Goal: Find specific page/section: Find specific page/section

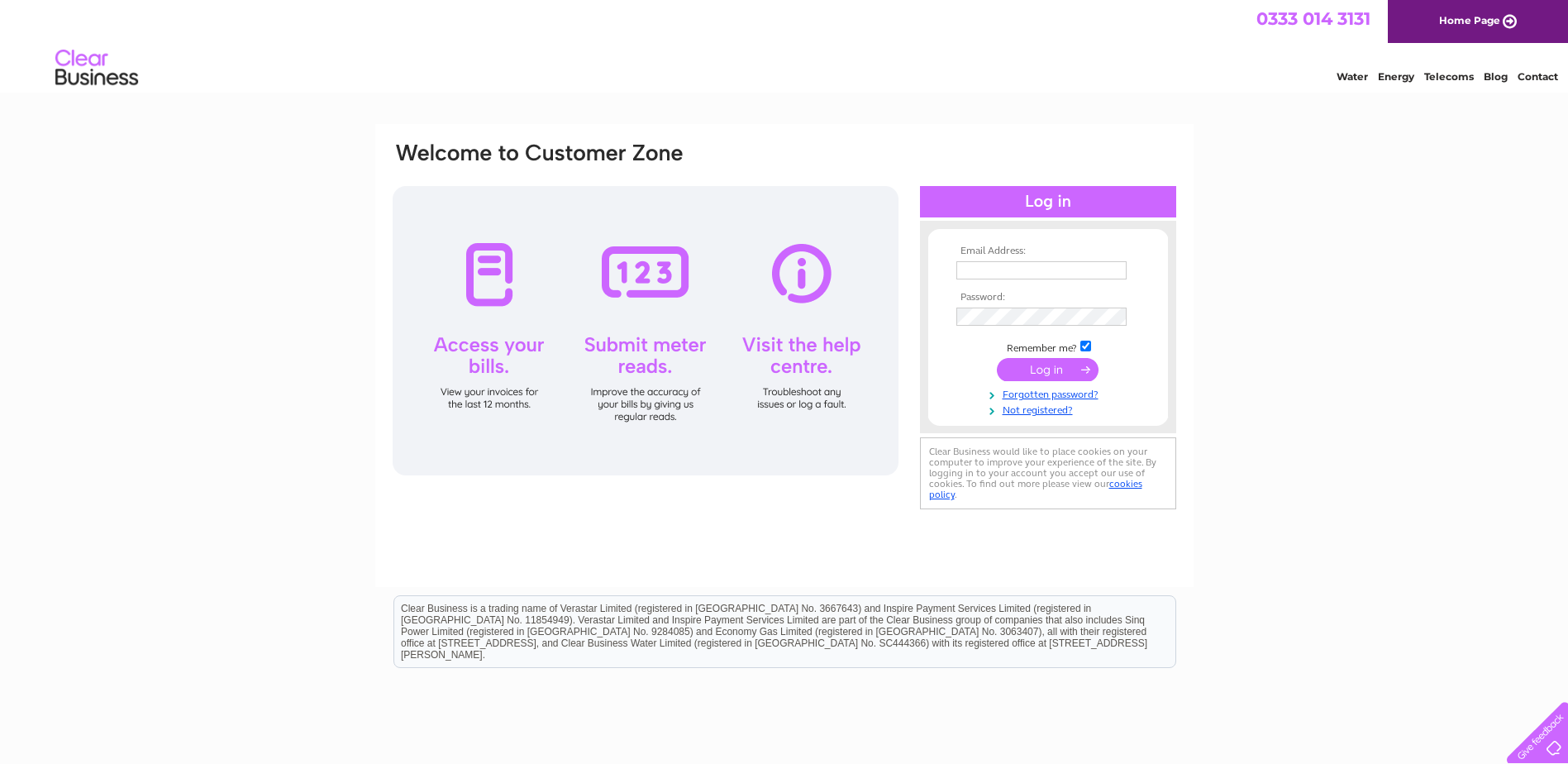
type input "business.property@fife.gov.uk"
drag, startPoint x: 1034, startPoint y: 369, endPoint x: 1030, endPoint y: 381, distance: 12.6
click at [1034, 369] on input "submit" at bounding box center [1047, 370] width 102 height 23
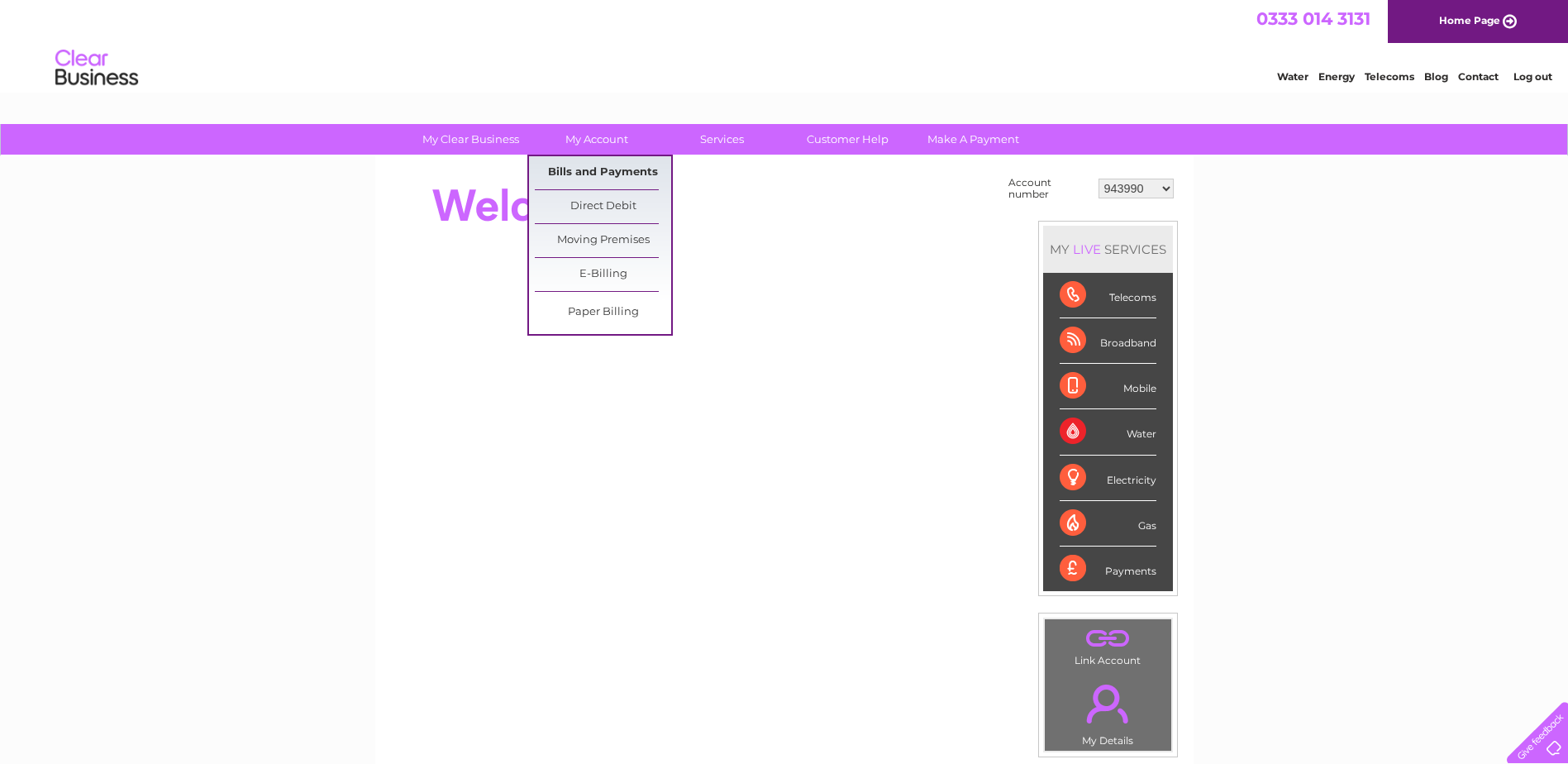
click at [585, 173] on link "Bills and Payments" at bounding box center [603, 173] width 136 height 33
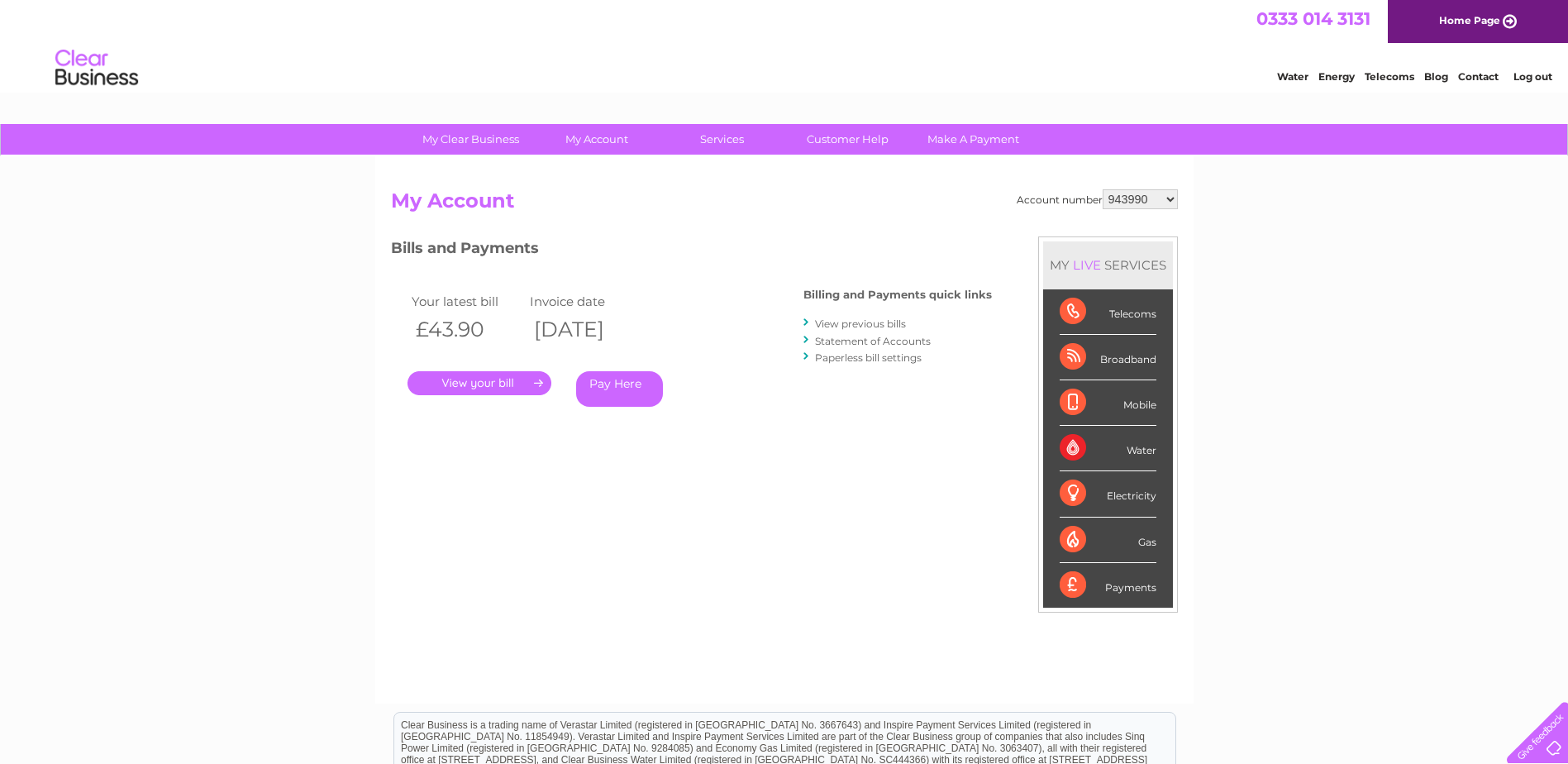
click at [1118, 197] on select "943990 997180 1100436 1136008 1145621 3025650 30264716 30265126 30274253 302771…" at bounding box center [1140, 199] width 75 height 20
select select "30322424"
click at [1103, 189] on select "943990 997180 1100436 1136008 1145621 3025650 30264716 30265126 30274253 302771…" at bounding box center [1140, 199] width 75 height 20
click at [1532, 83] on li "Log out" at bounding box center [1533, 76] width 50 height 21
click at [1532, 78] on link "Log out" at bounding box center [1532, 76] width 39 height 12
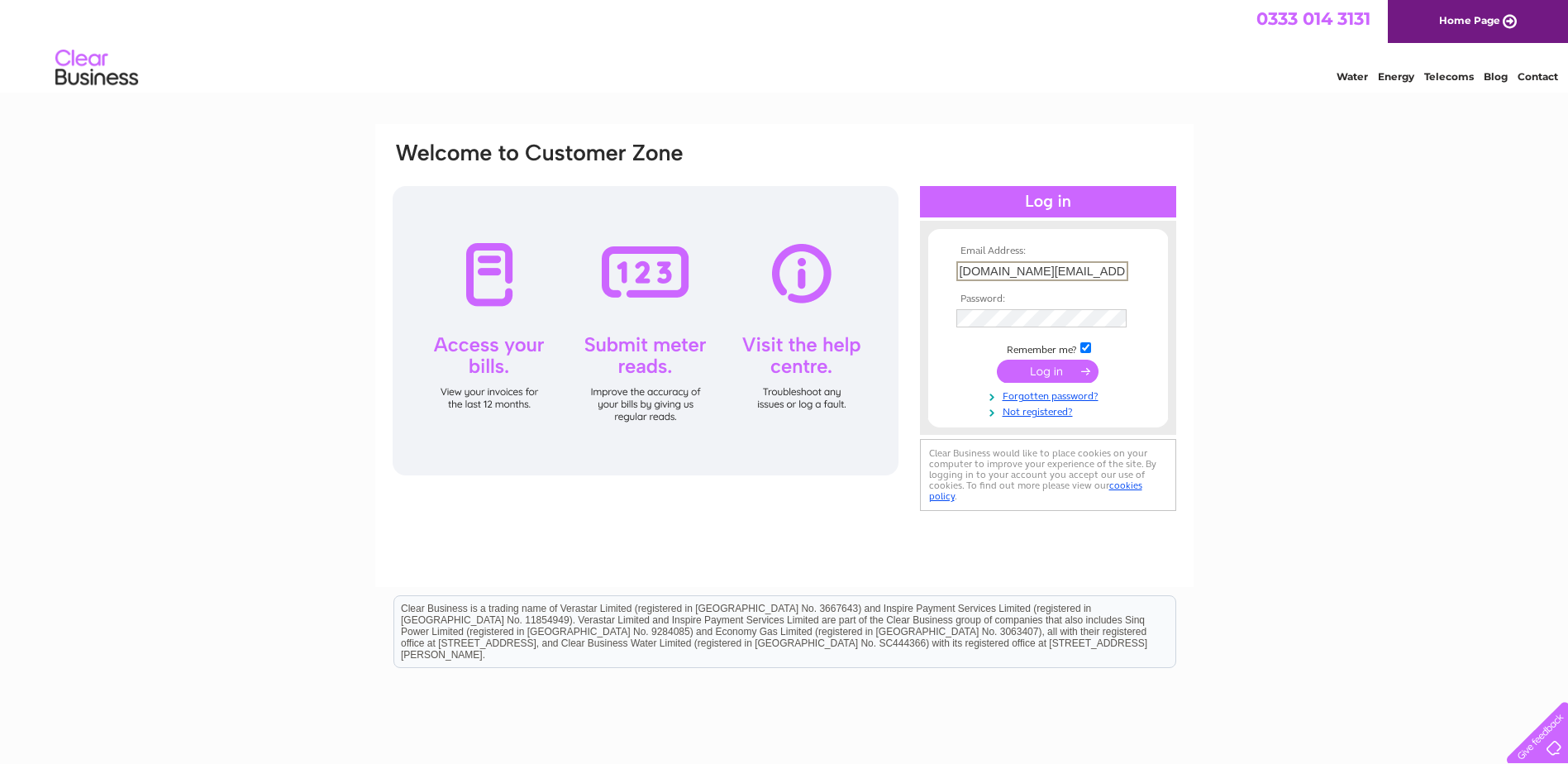
drag, startPoint x: 1108, startPoint y: 271, endPoint x: 921, endPoint y: 273, distance: 187.0
click at [921, 273] on div "Email Address: business.property@fife.gov.uk Password:" at bounding box center [1047, 328] width 256 height 181
type input "nicola.galloway@fife.gov.uk"
click at [926, 330] on div "Email Address: nicola.galloway@fife.gov.uk Password:" at bounding box center [1047, 328] width 256 height 181
click at [997, 360] on input "submit" at bounding box center [1047, 372] width 102 height 23
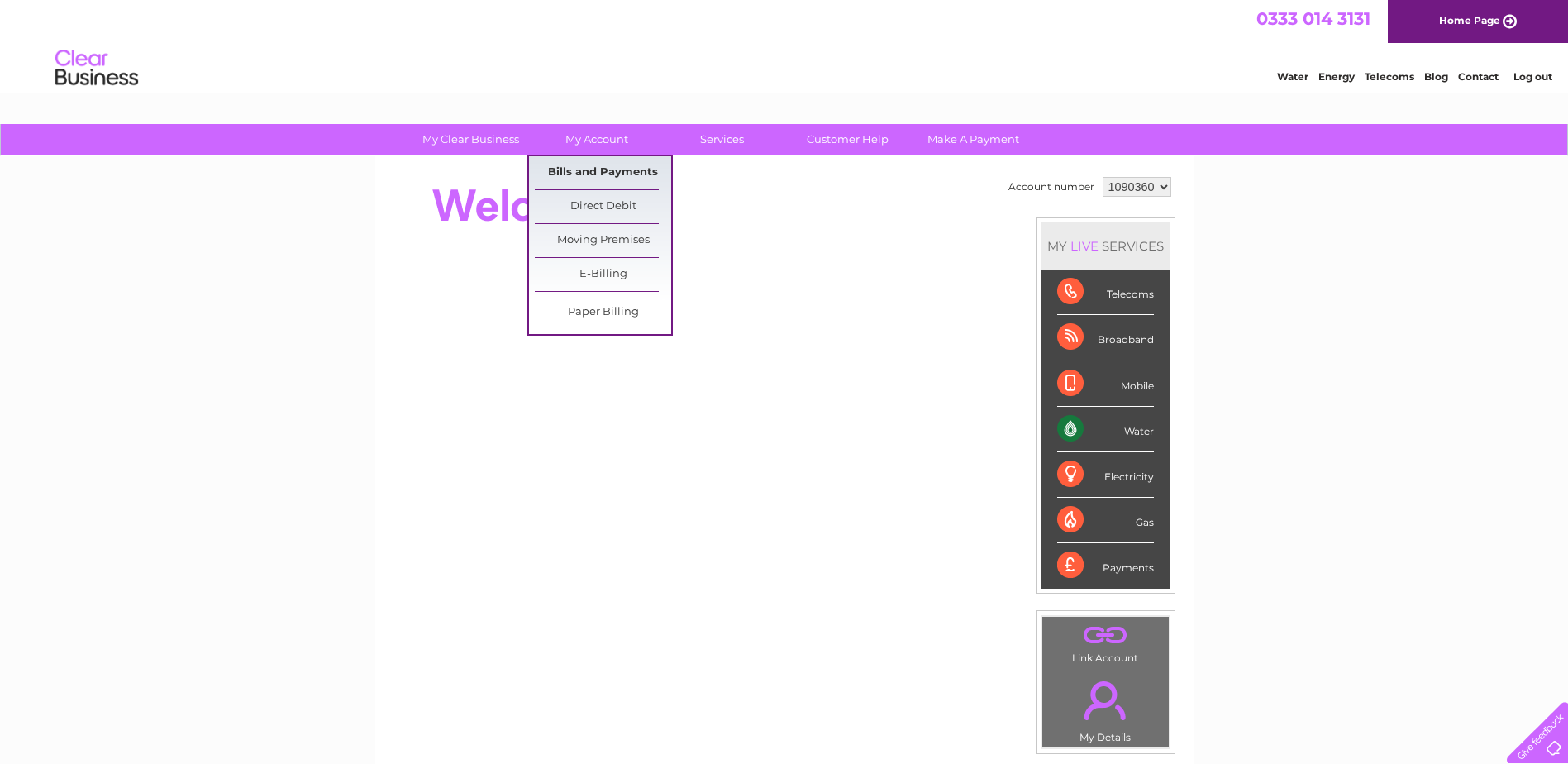
click at [590, 161] on link "Bills and Payments" at bounding box center [603, 173] width 136 height 33
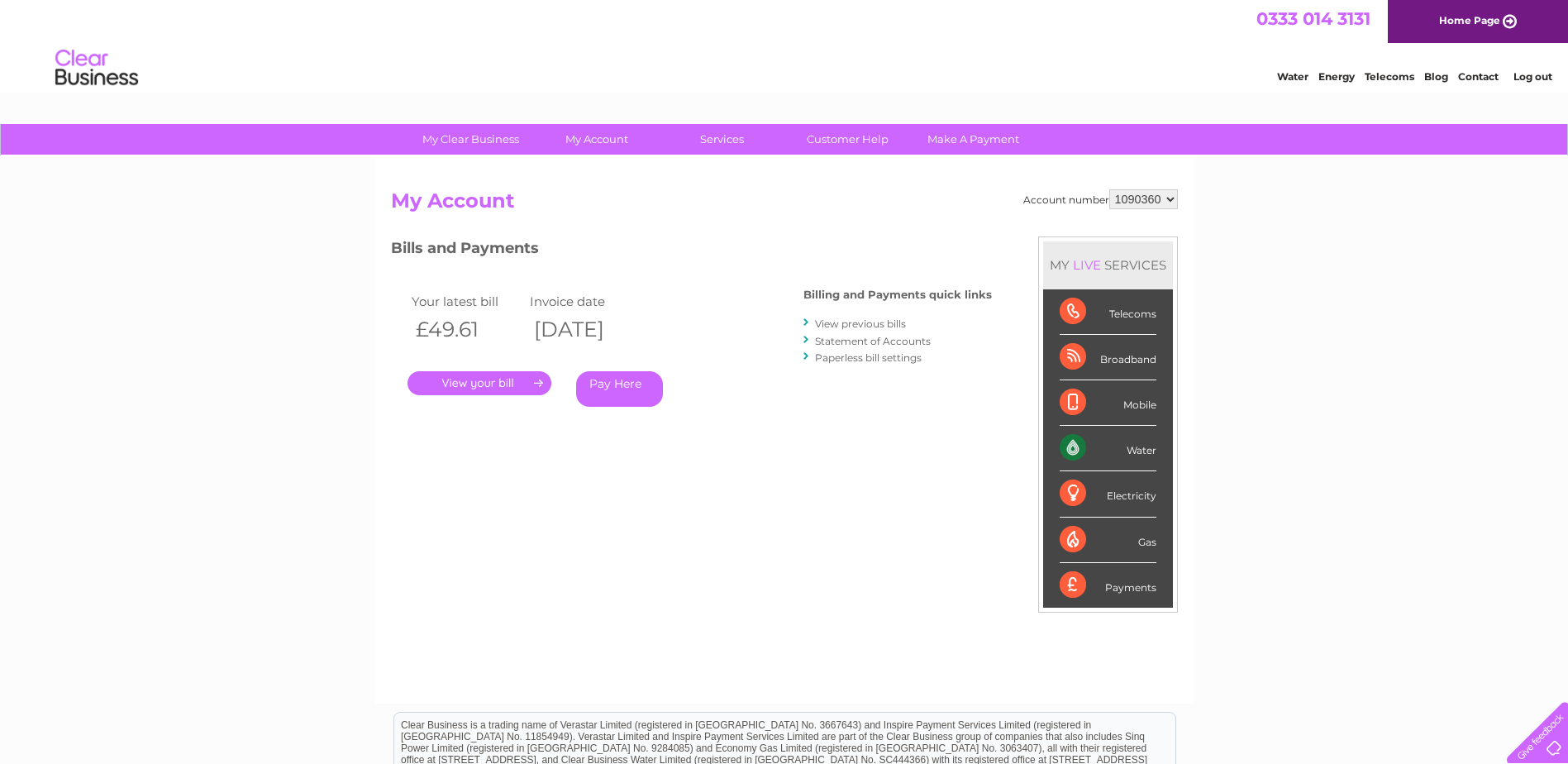
click at [517, 384] on link "." at bounding box center [478, 383] width 143 height 24
